Goal: Find specific page/section: Find specific page/section

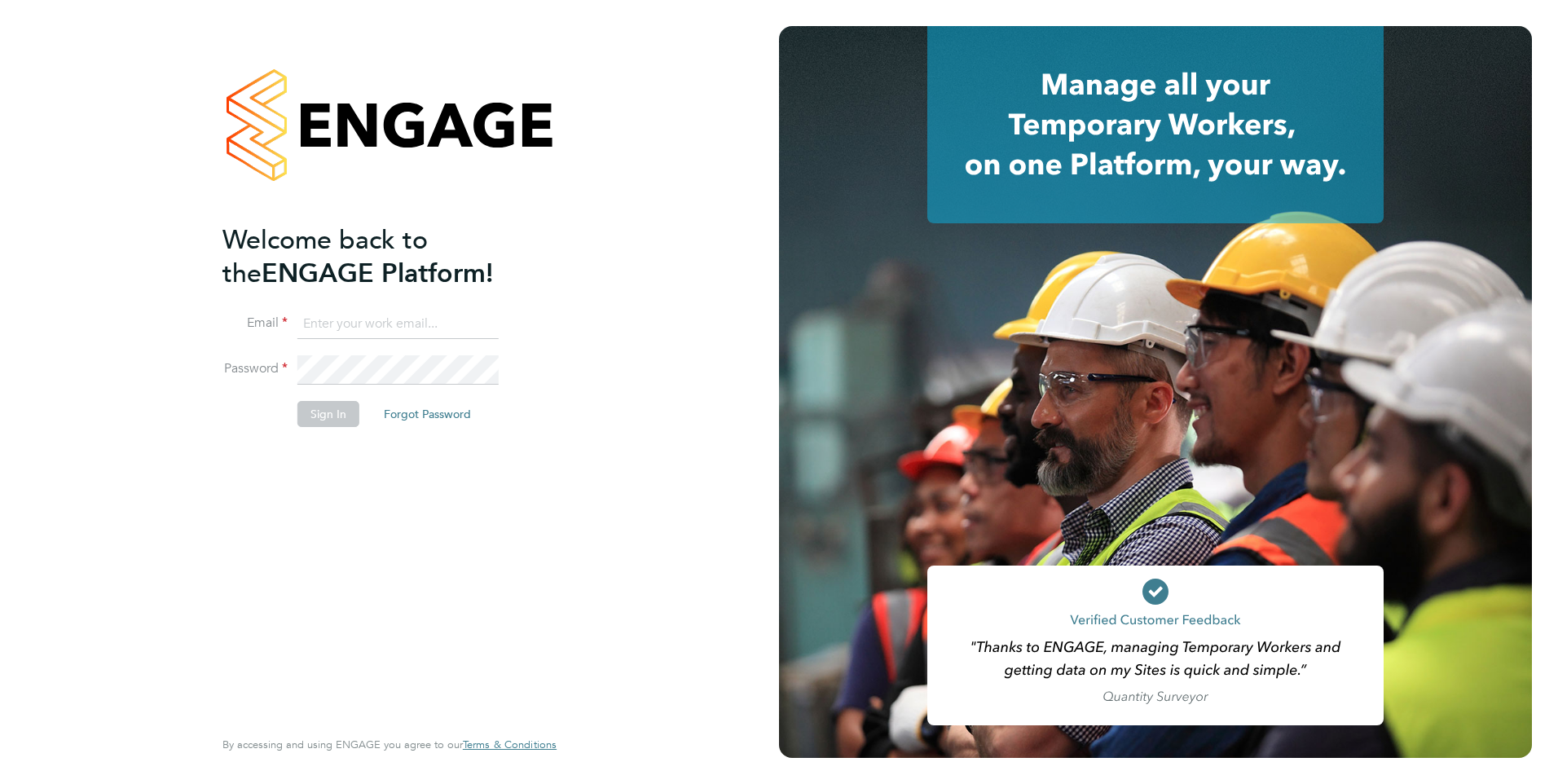
type input "leah@rec-solutions.net"
drag, startPoint x: 337, startPoint y: 414, endPoint x: 548, endPoint y: 385, distance: 213.0
click at [338, 412] on button "Sign In" at bounding box center [328, 414] width 62 height 26
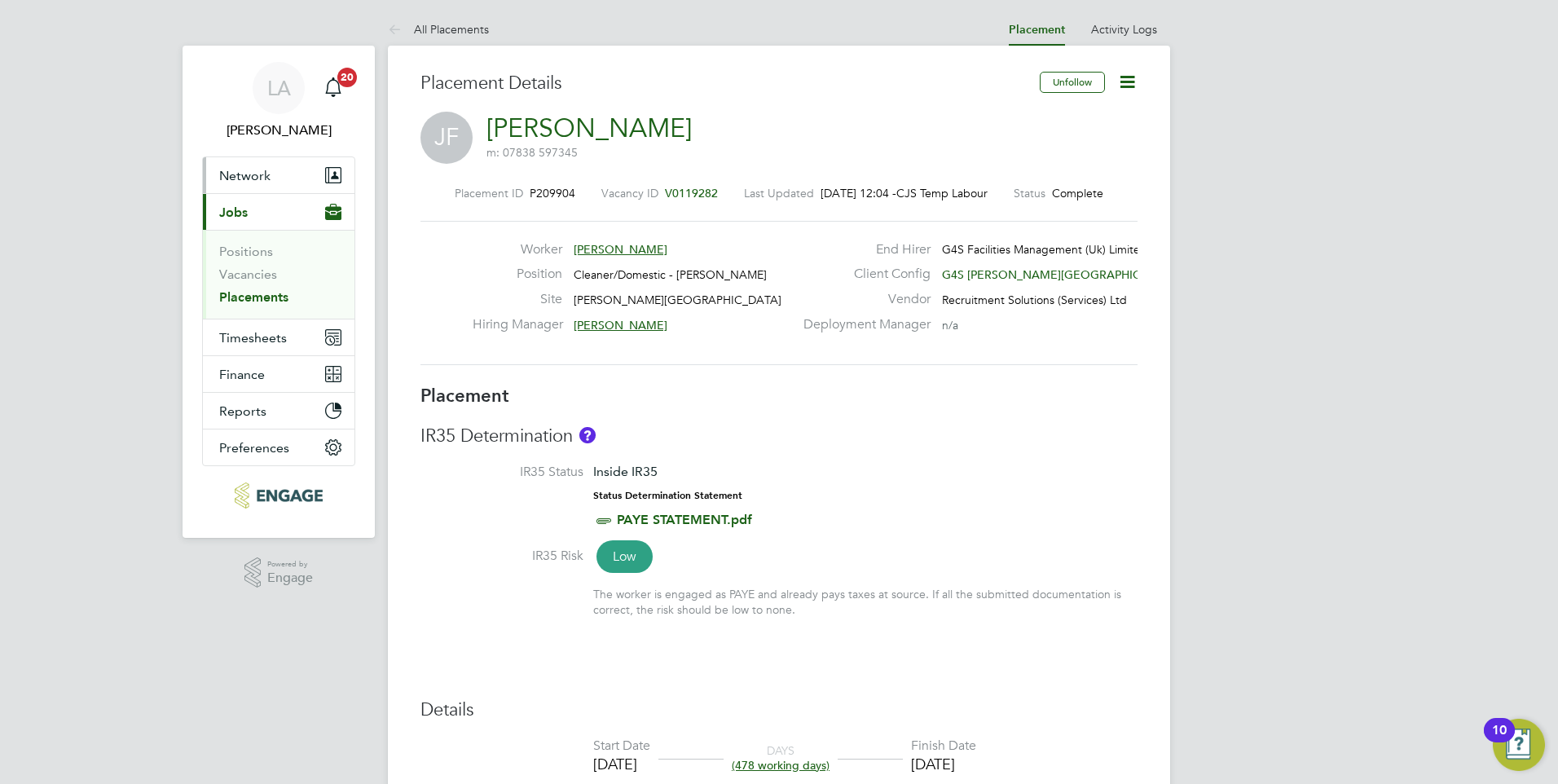
click at [237, 173] on span "Network" at bounding box center [244, 175] width 51 height 16
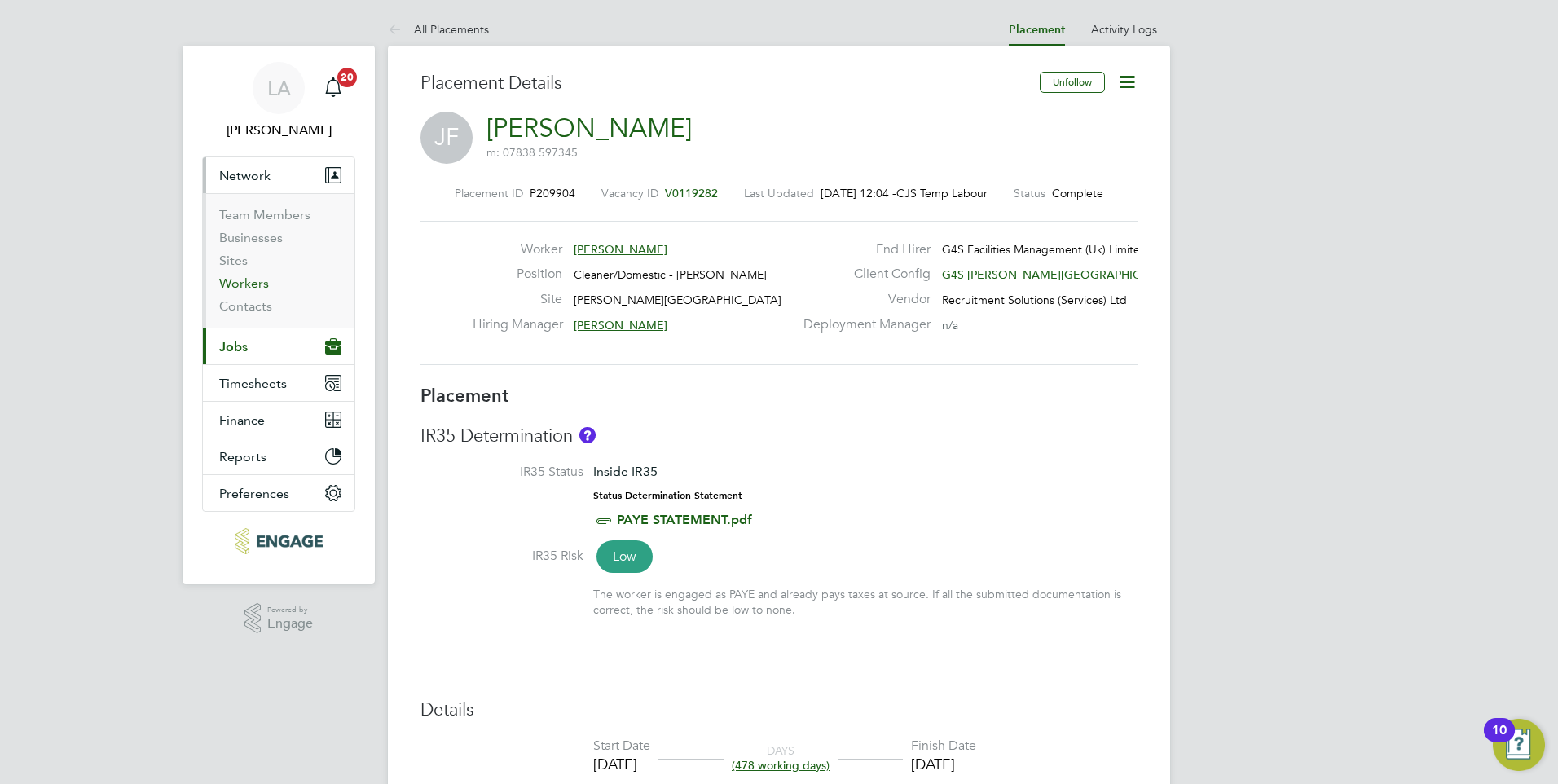
click at [235, 290] on link "Workers" at bounding box center [243, 283] width 49 height 16
